Goal: Navigation & Orientation: Find specific page/section

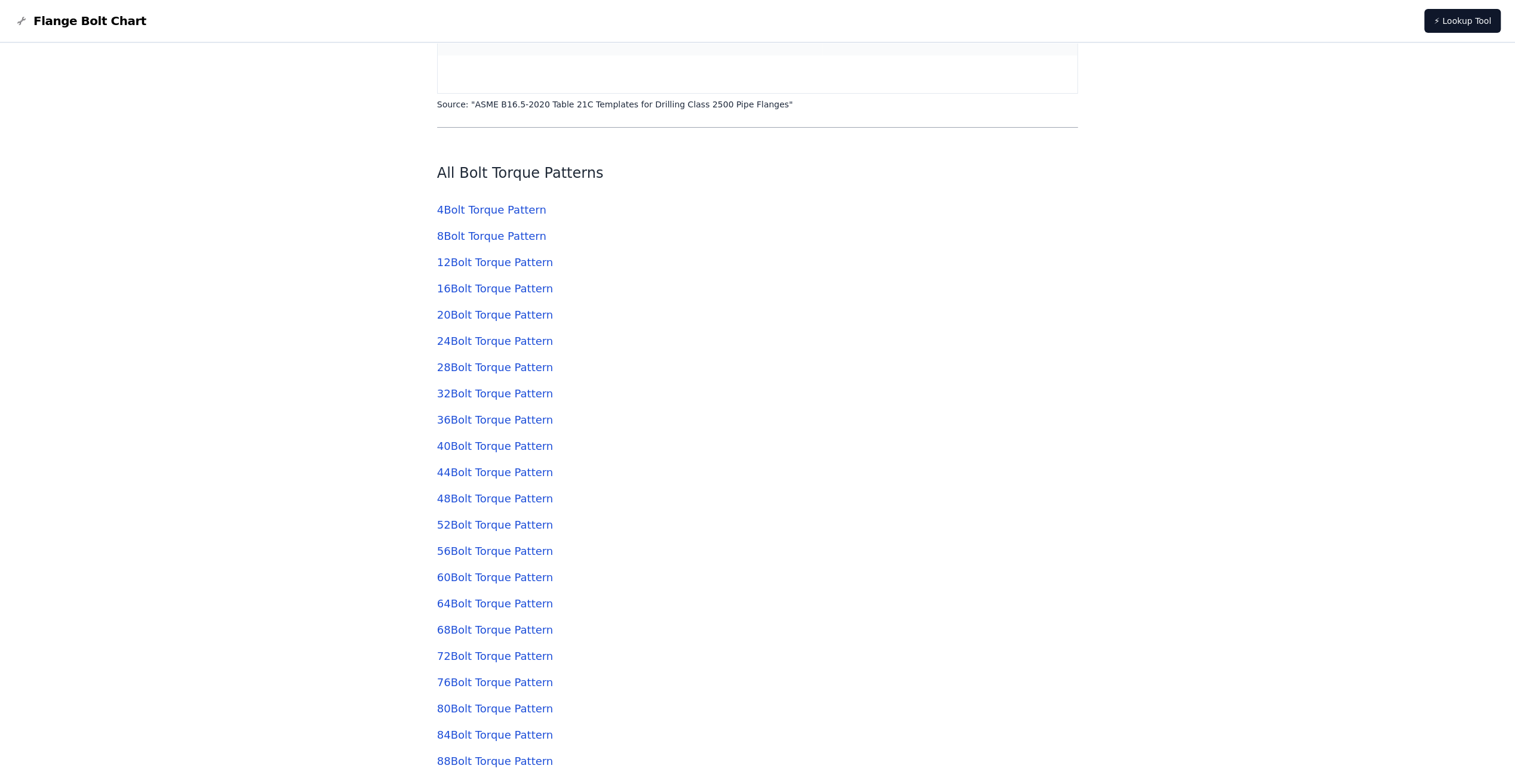
scroll to position [4699, 0]
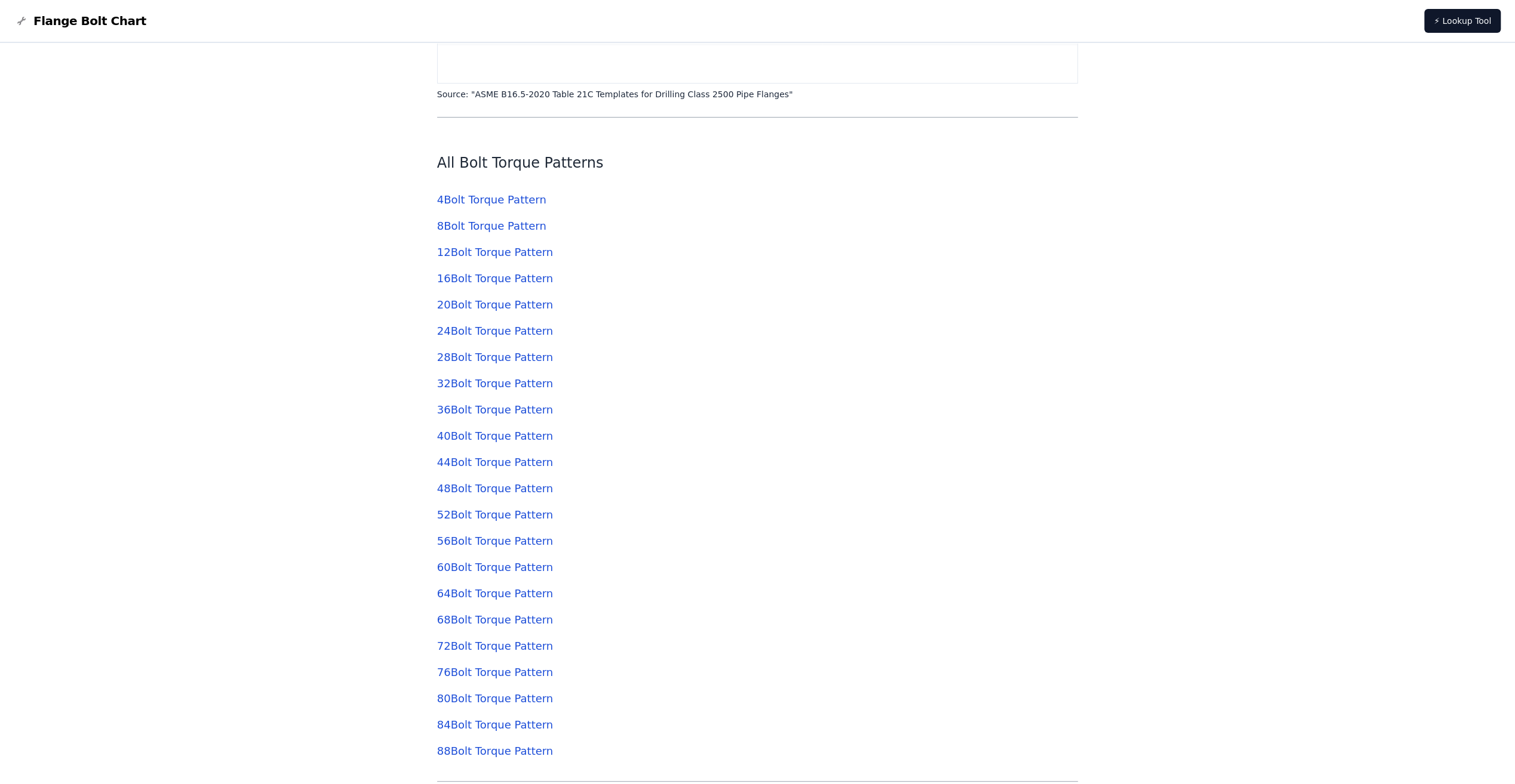
click at [469, 280] on link "16 Bolt Torque Pattern" at bounding box center [495, 279] width 116 height 13
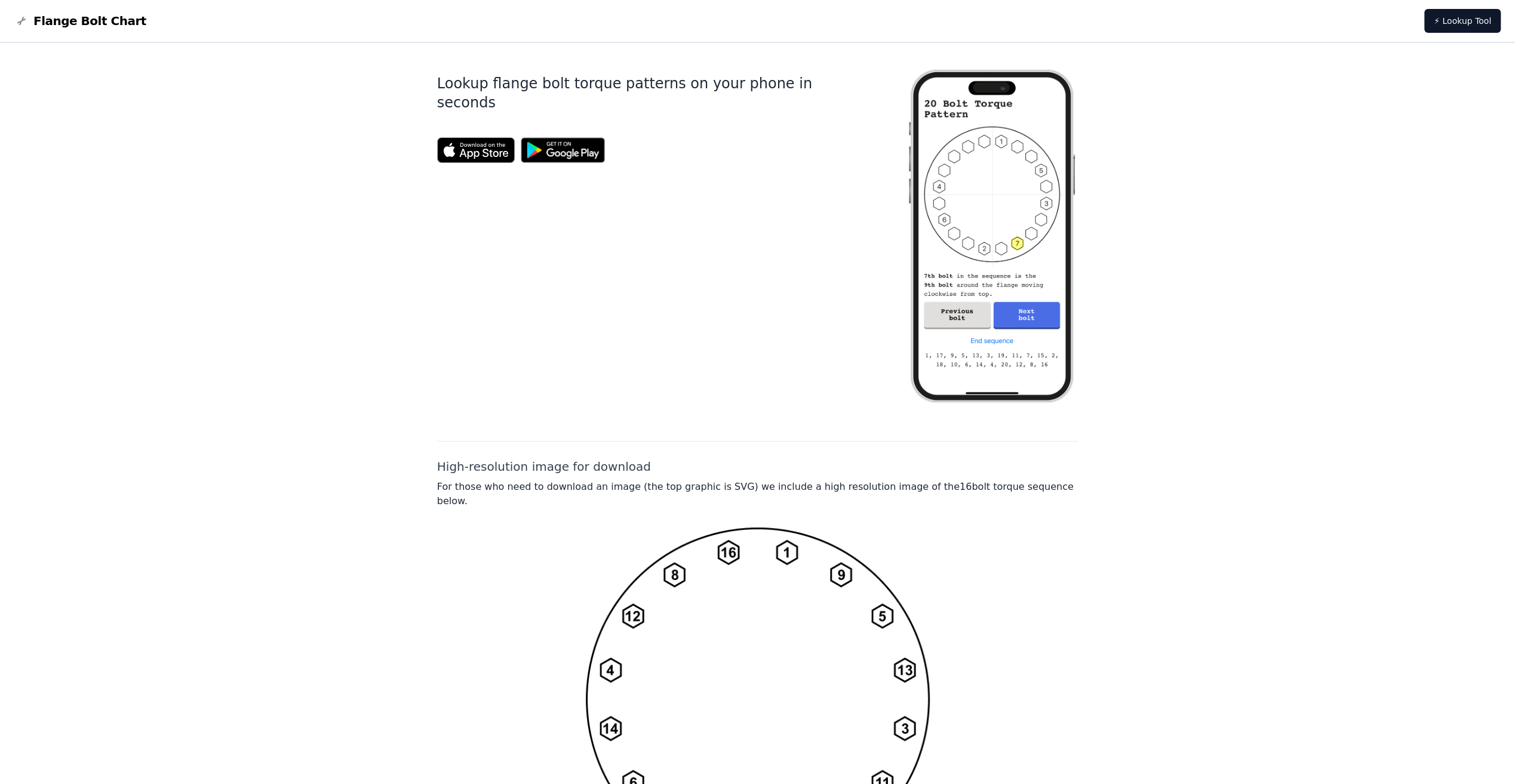
scroll to position [629, 0]
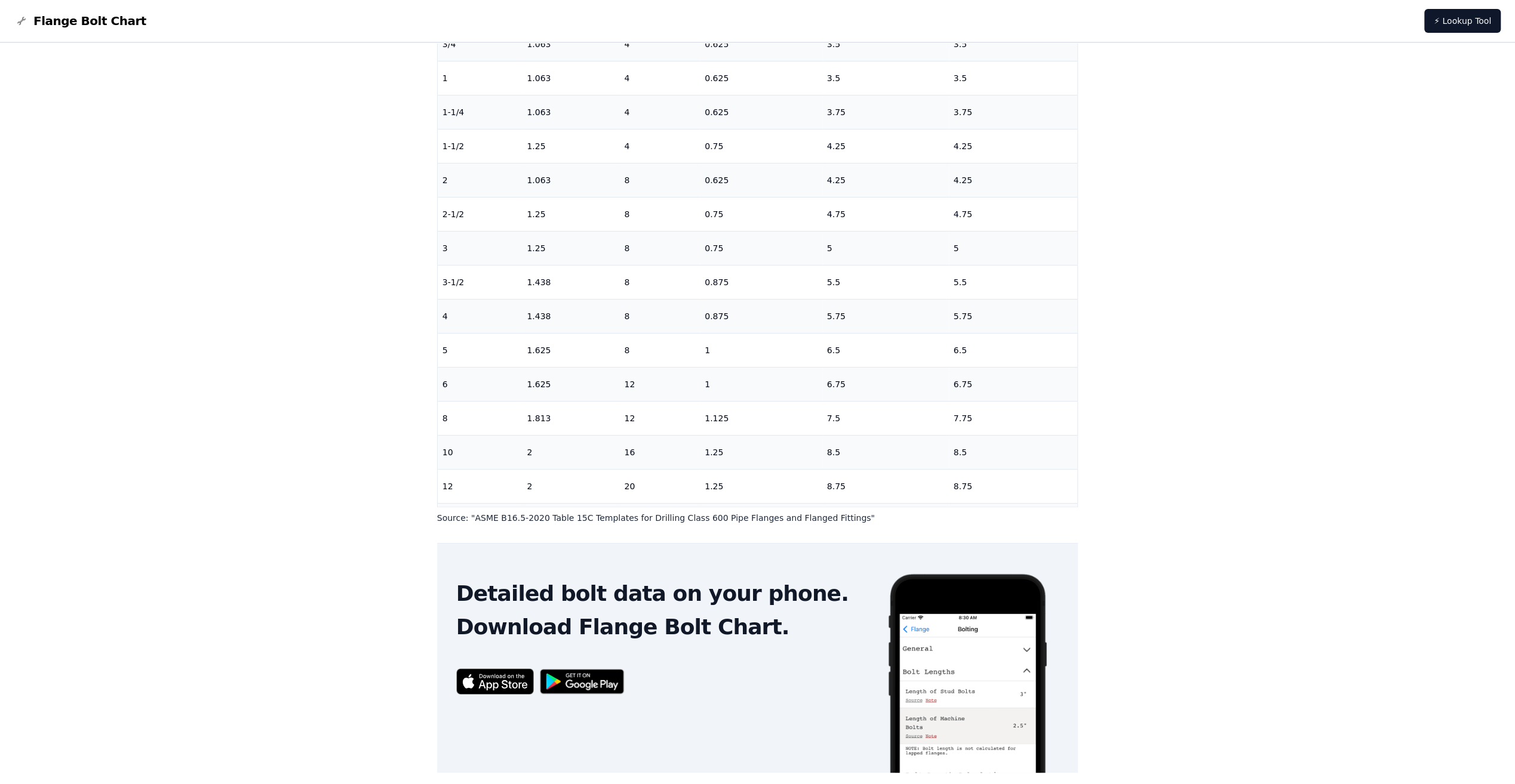
scroll to position [297, 0]
